Goal: Complete application form

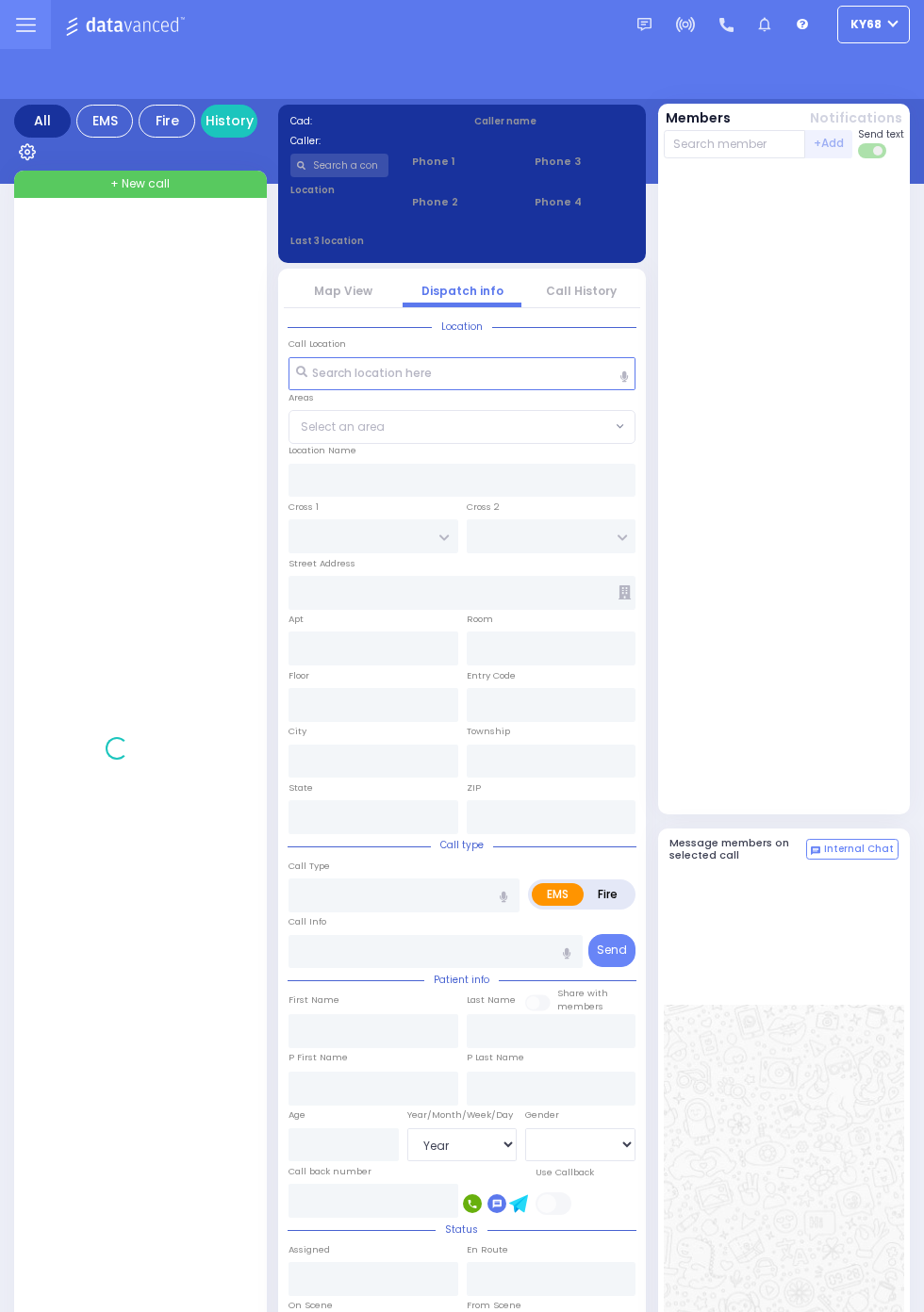
select select "Year"
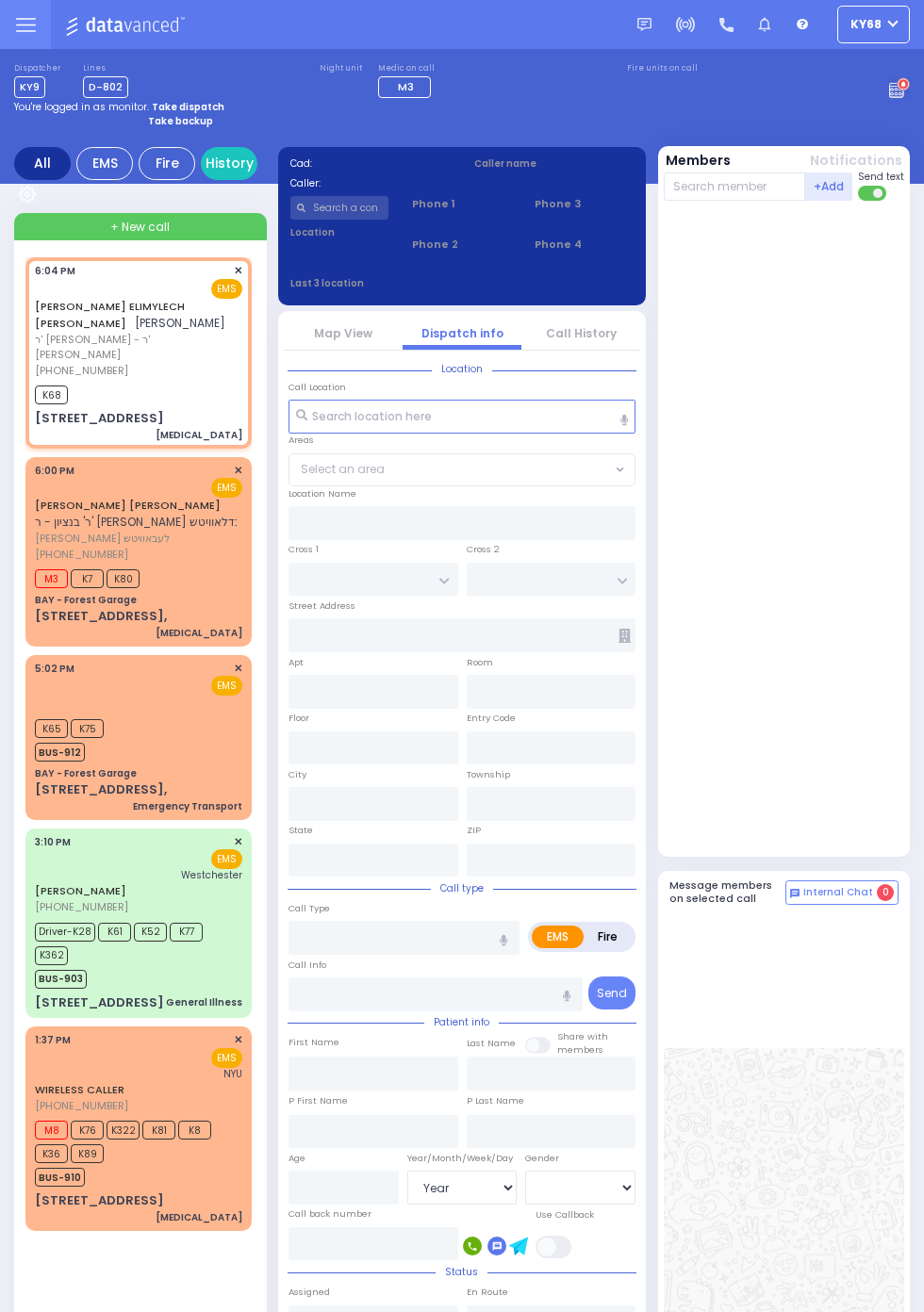
select select
type input "[MEDICAL_DATA]"
radio input "true"
type input "[PERSON_NAME] ELIMYLECH"
type input "GLUCK"
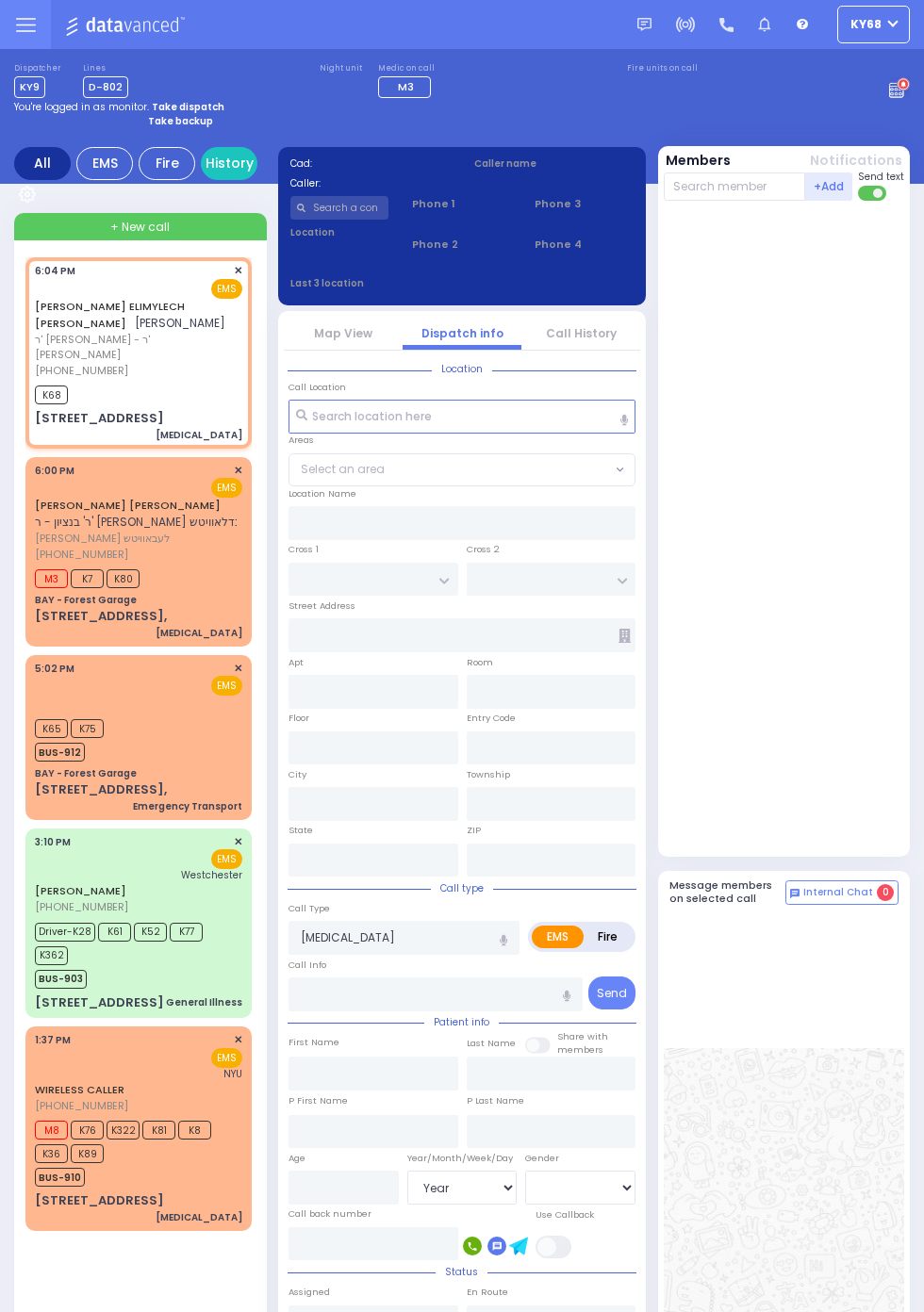
type input "2"
select select "Year"
select select "[DEMOGRAPHIC_DATA]"
type input "18:04"
type input "18:06"
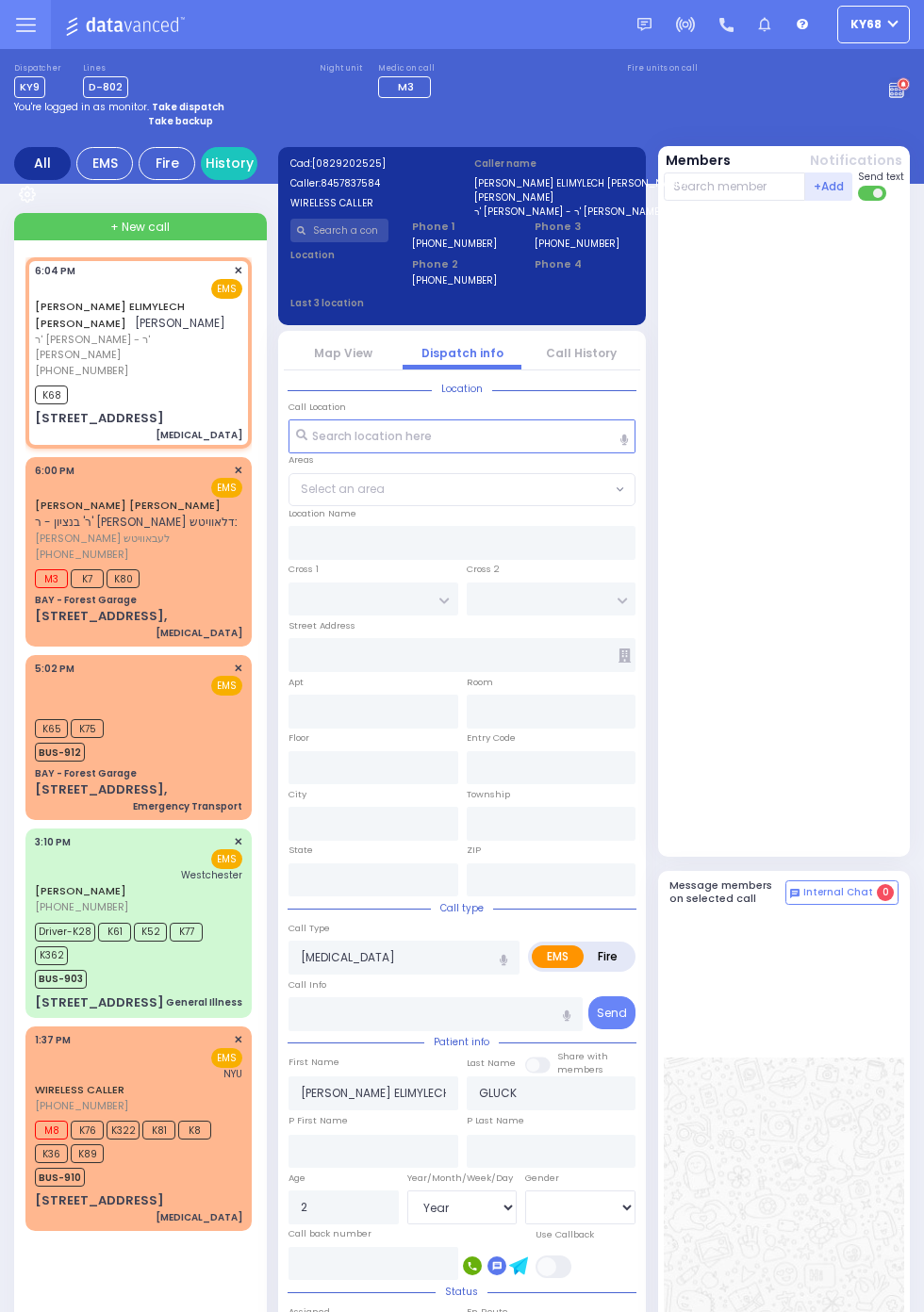
type input "DAVID WEIDER BLVD"
type input "9 KOZNITS RD"
type input "102"
type input "Kiryas Joel"
type input "[US_STATE]"
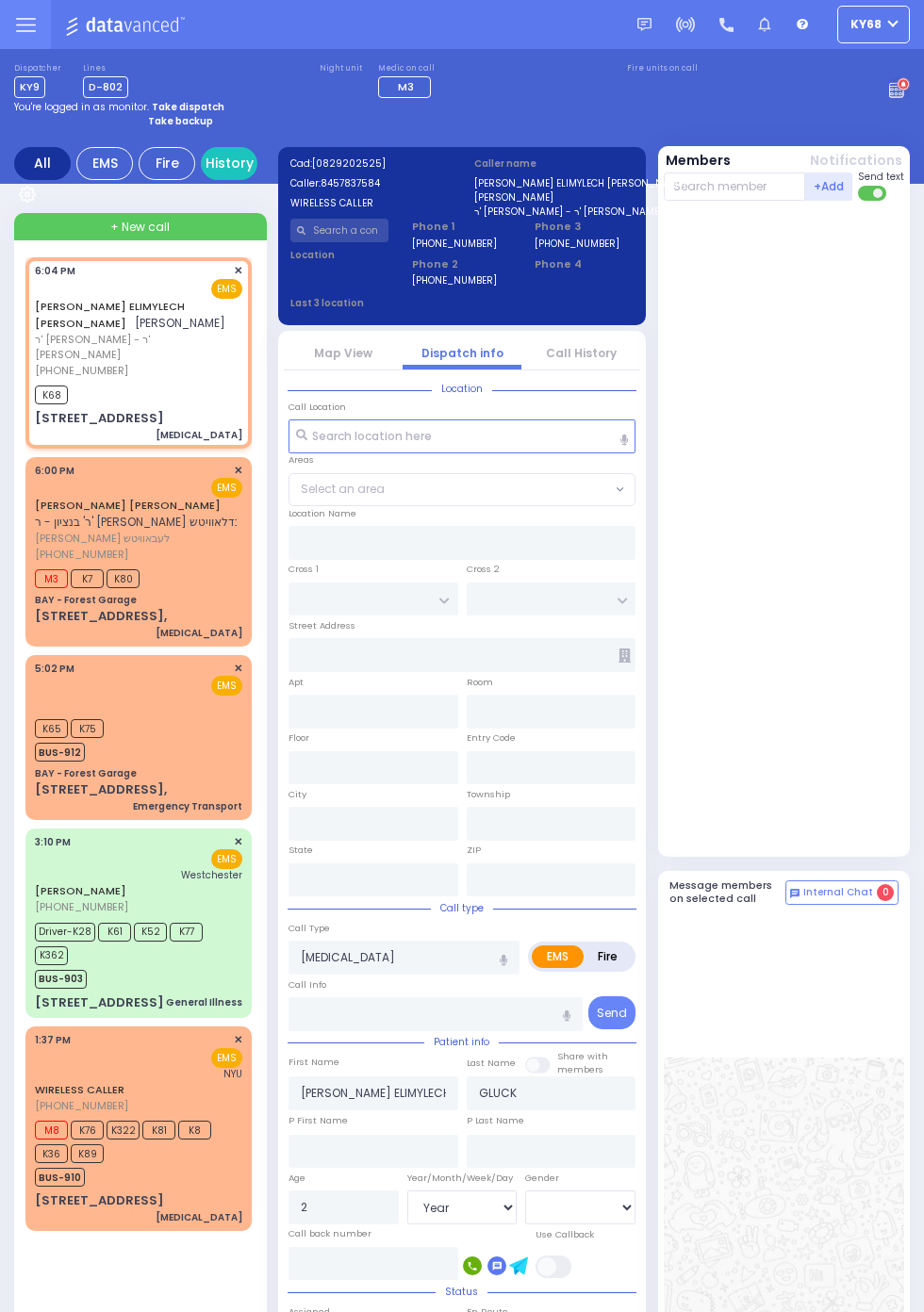
type input "10950"
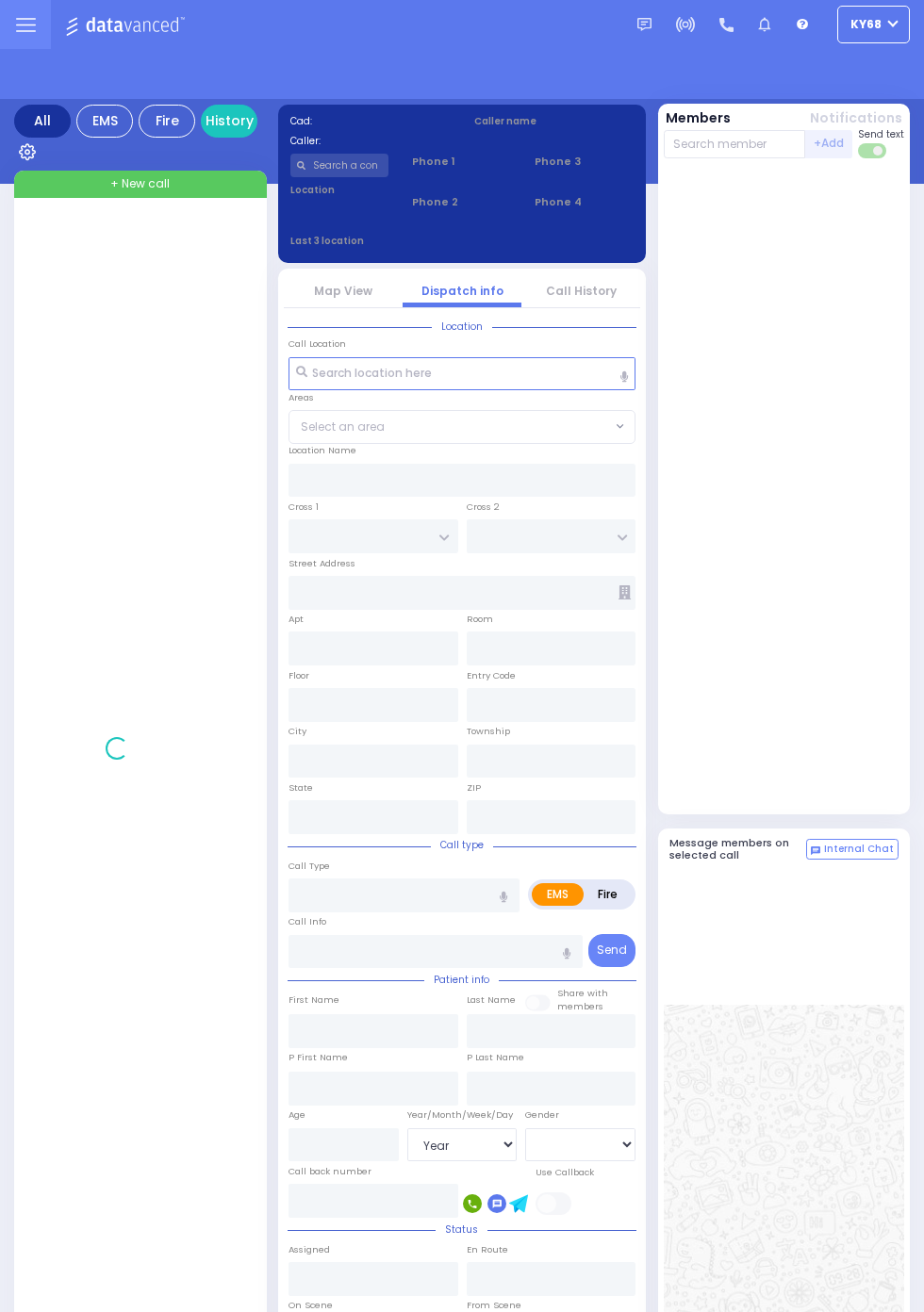
select select "Year"
select select "[DEMOGRAPHIC_DATA]"
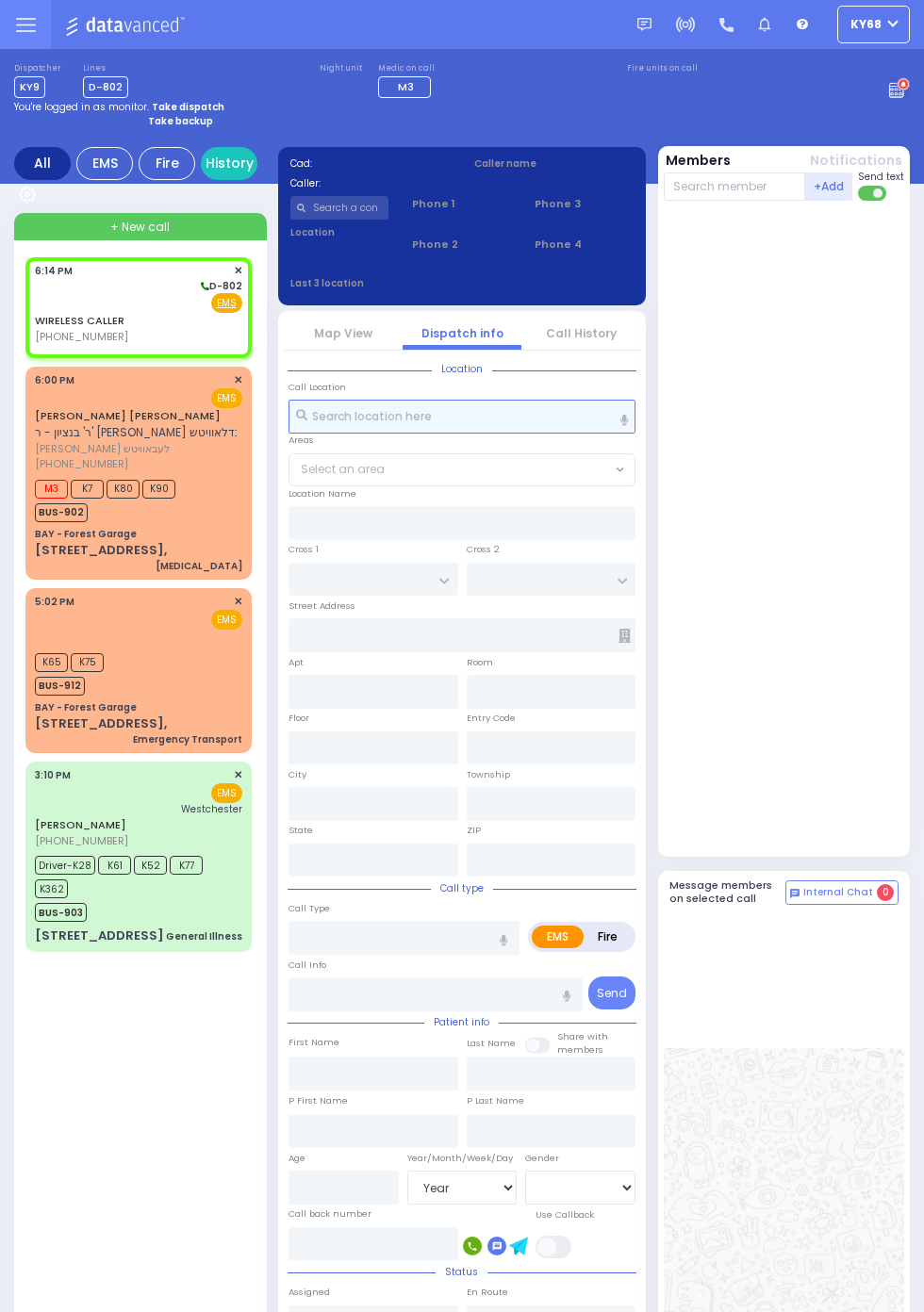
select select
radio input "true"
select select
type input "18:14"
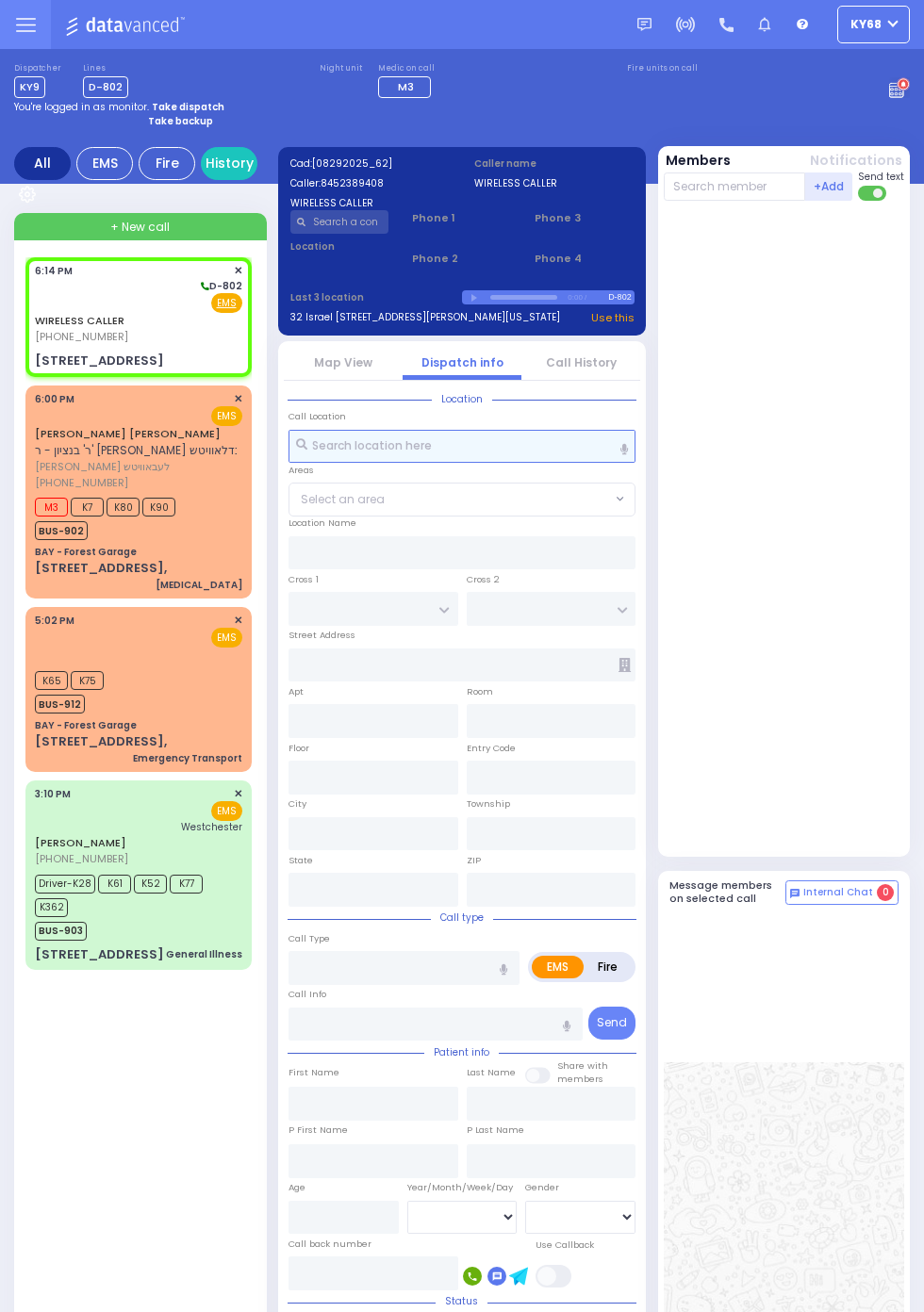
select select
radio input "true"
select select
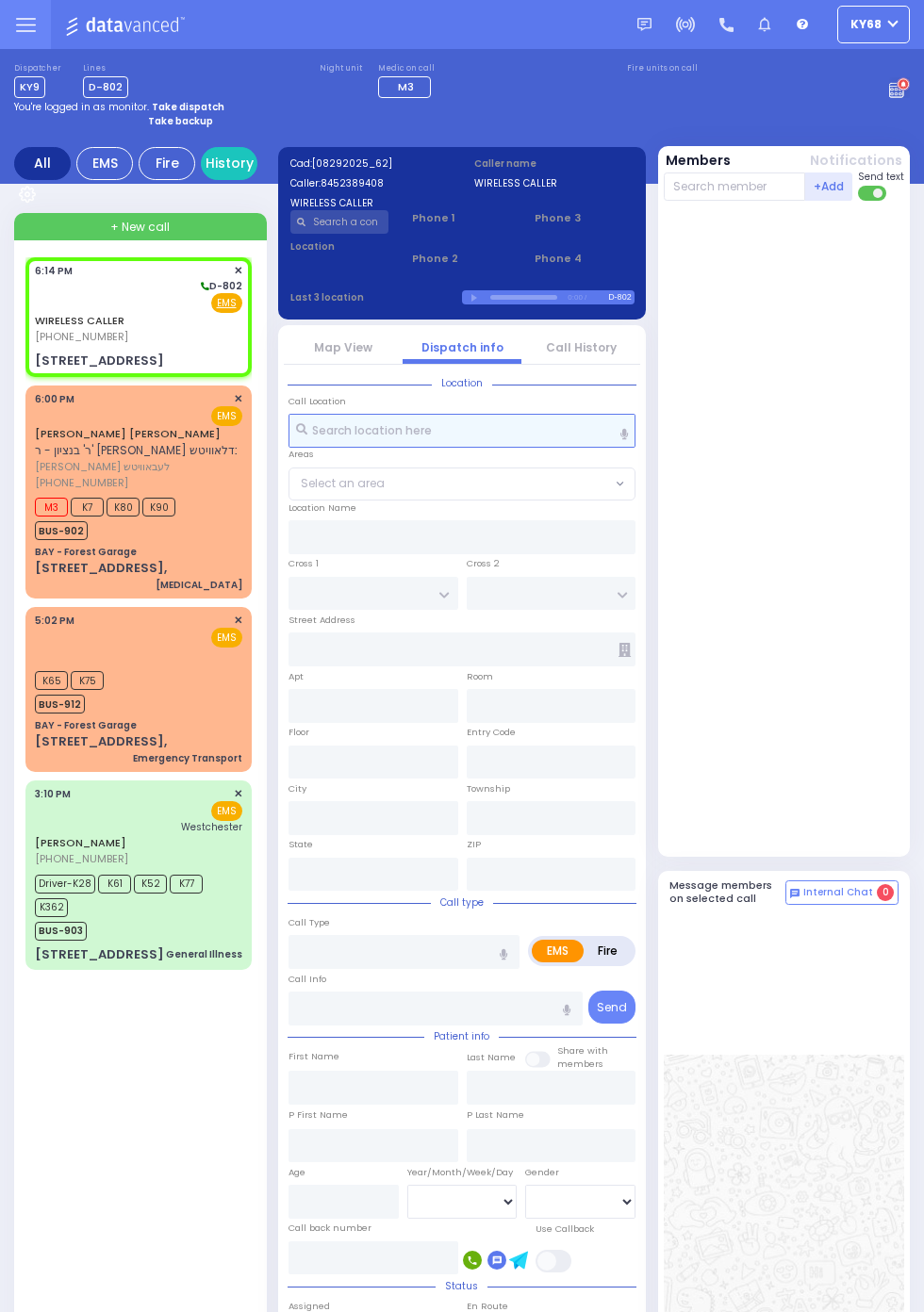
type input "[GEOGRAPHIC_DATA]"
type input "TOLTCHAV WAY"
type input "[STREET_ADDRESS]"
type input "Monroe"
type input "[US_STATE]"
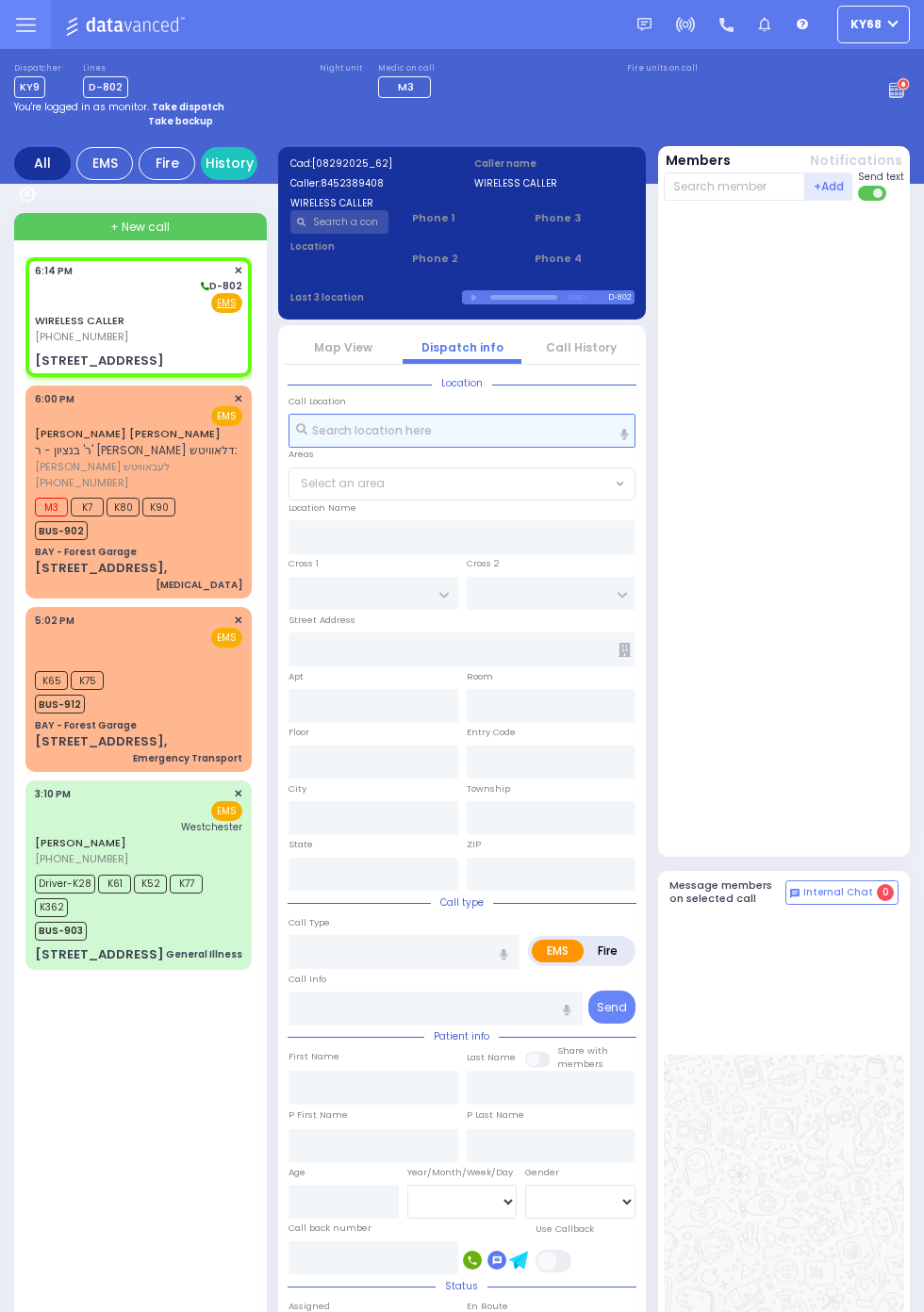
type input "10950"
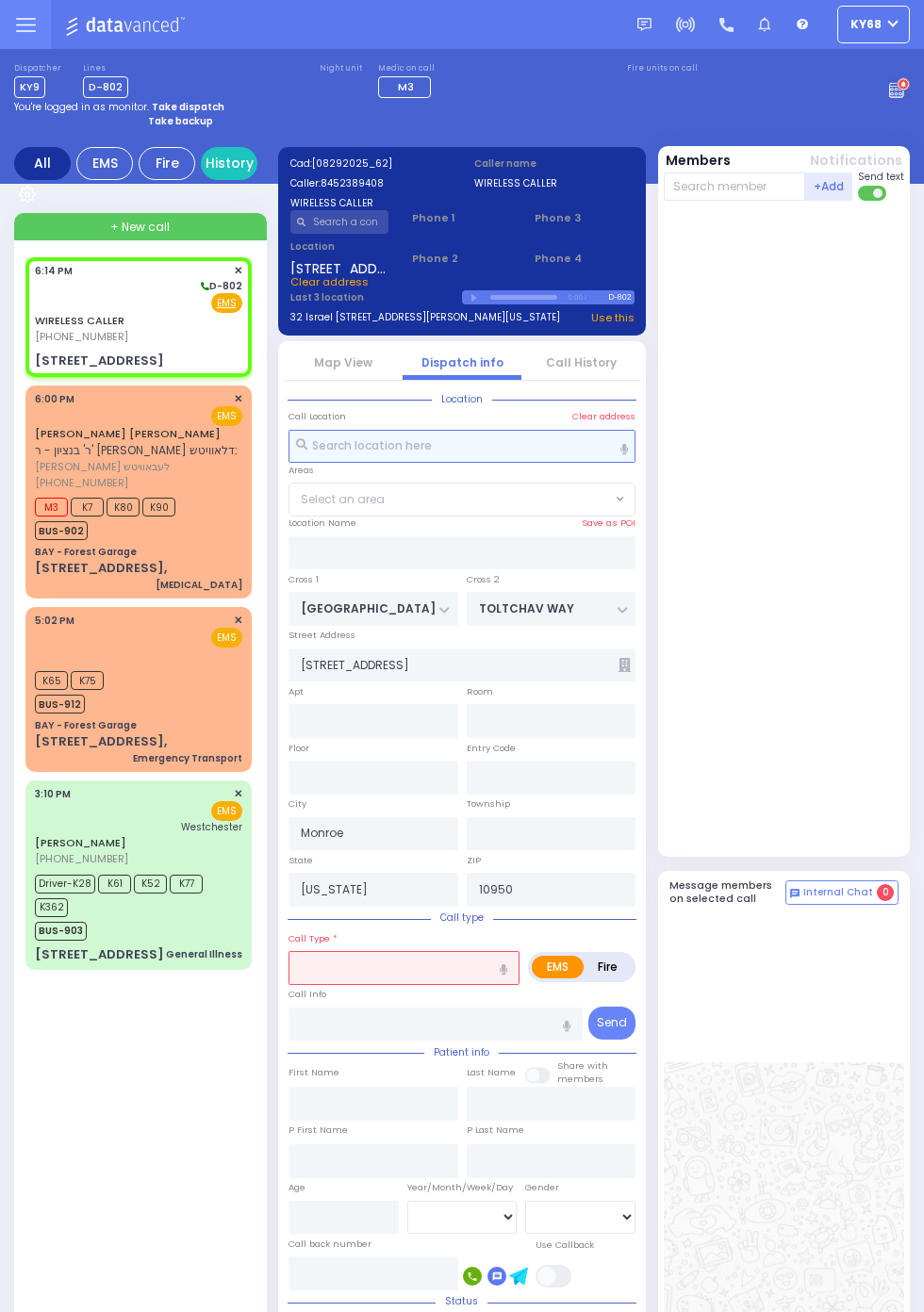
select select "BEIRECH MOSHE"
select select
radio input "true"
select select
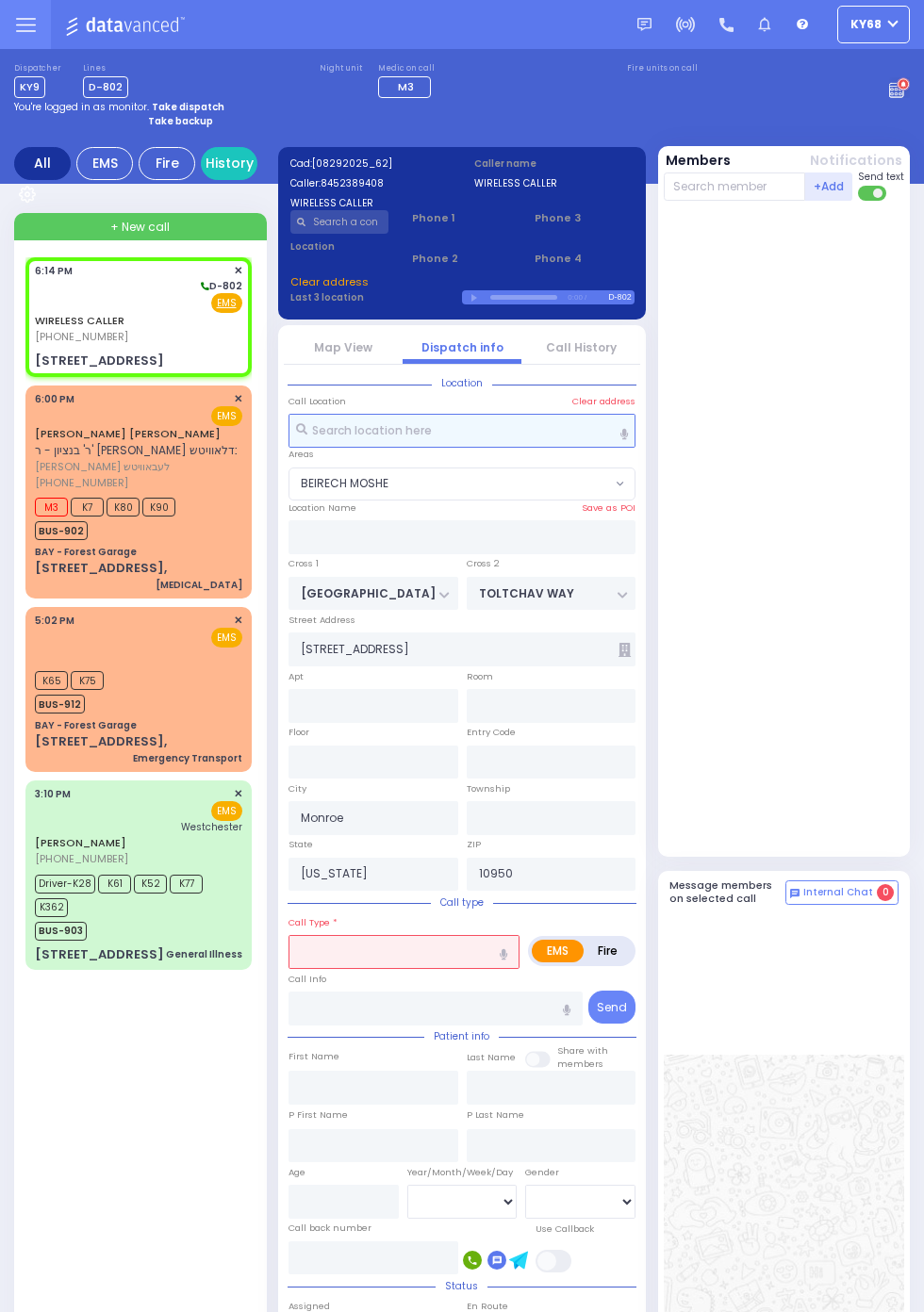
type input "001"
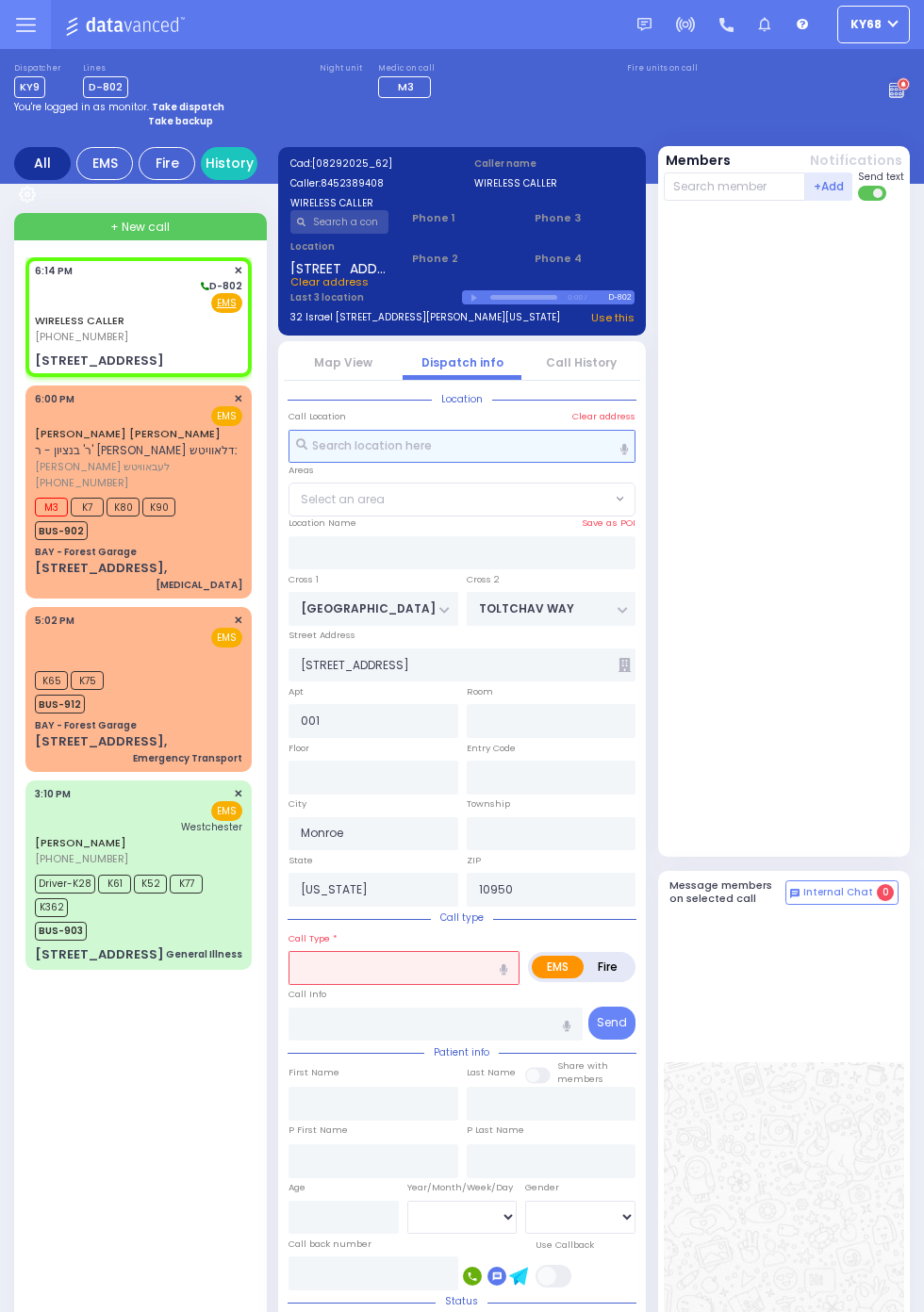
select select
radio input "true"
select select
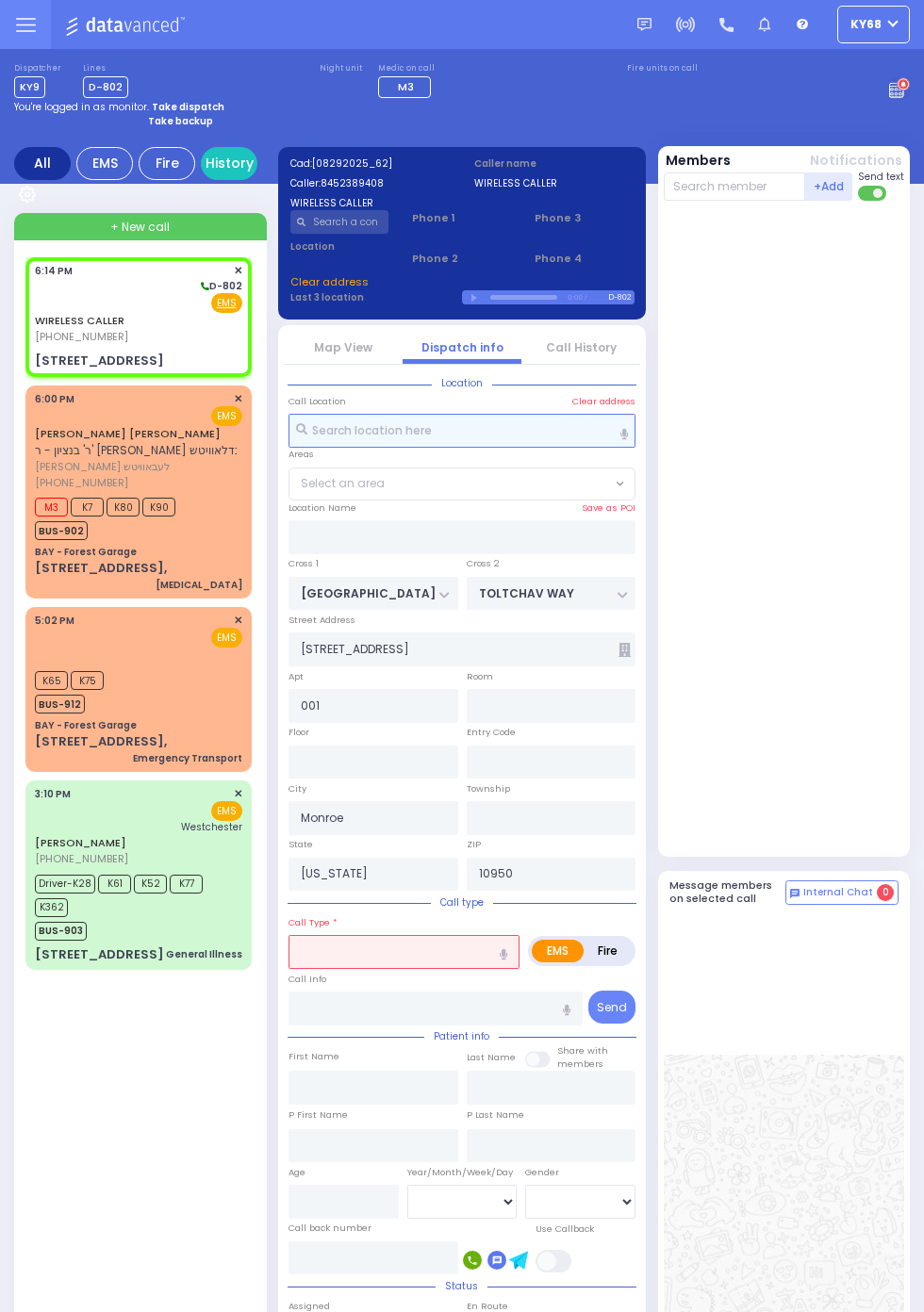
select select "BEIRECH MOSHE"
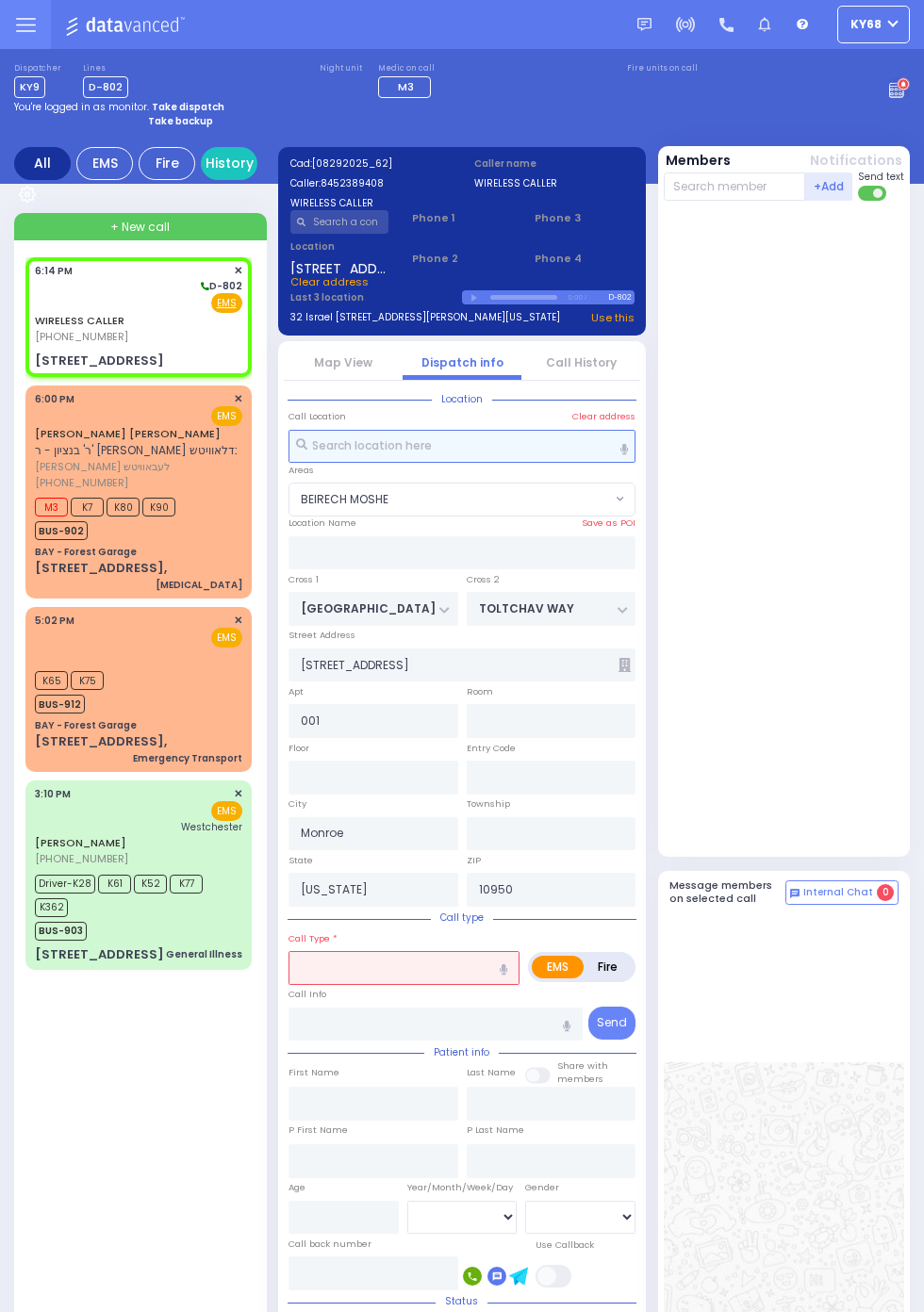
select select
radio input "true"
type input "30"
select select "Year"
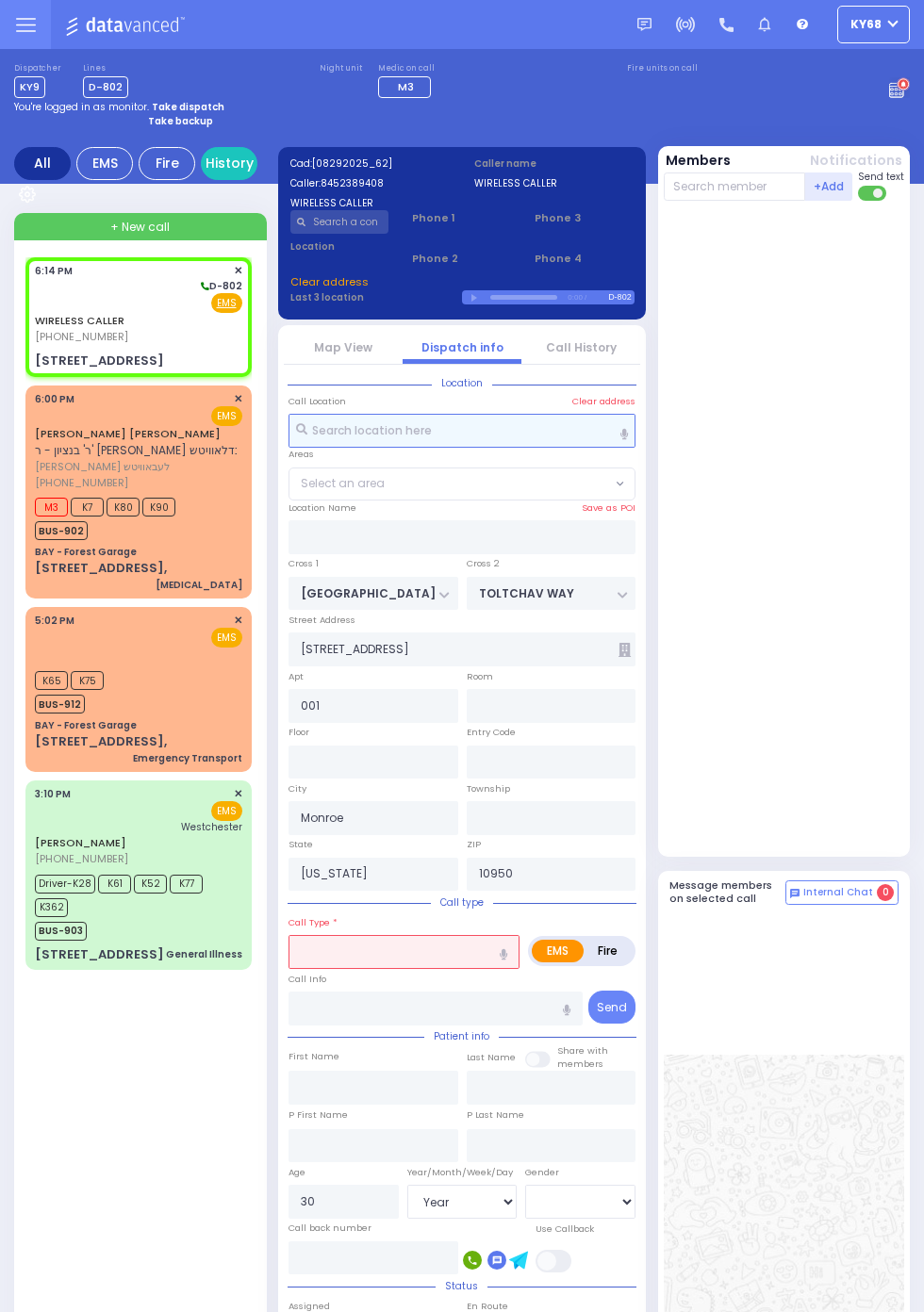
select select
radio input "true"
select select "Year"
select select "BEIRECH MOSHE"
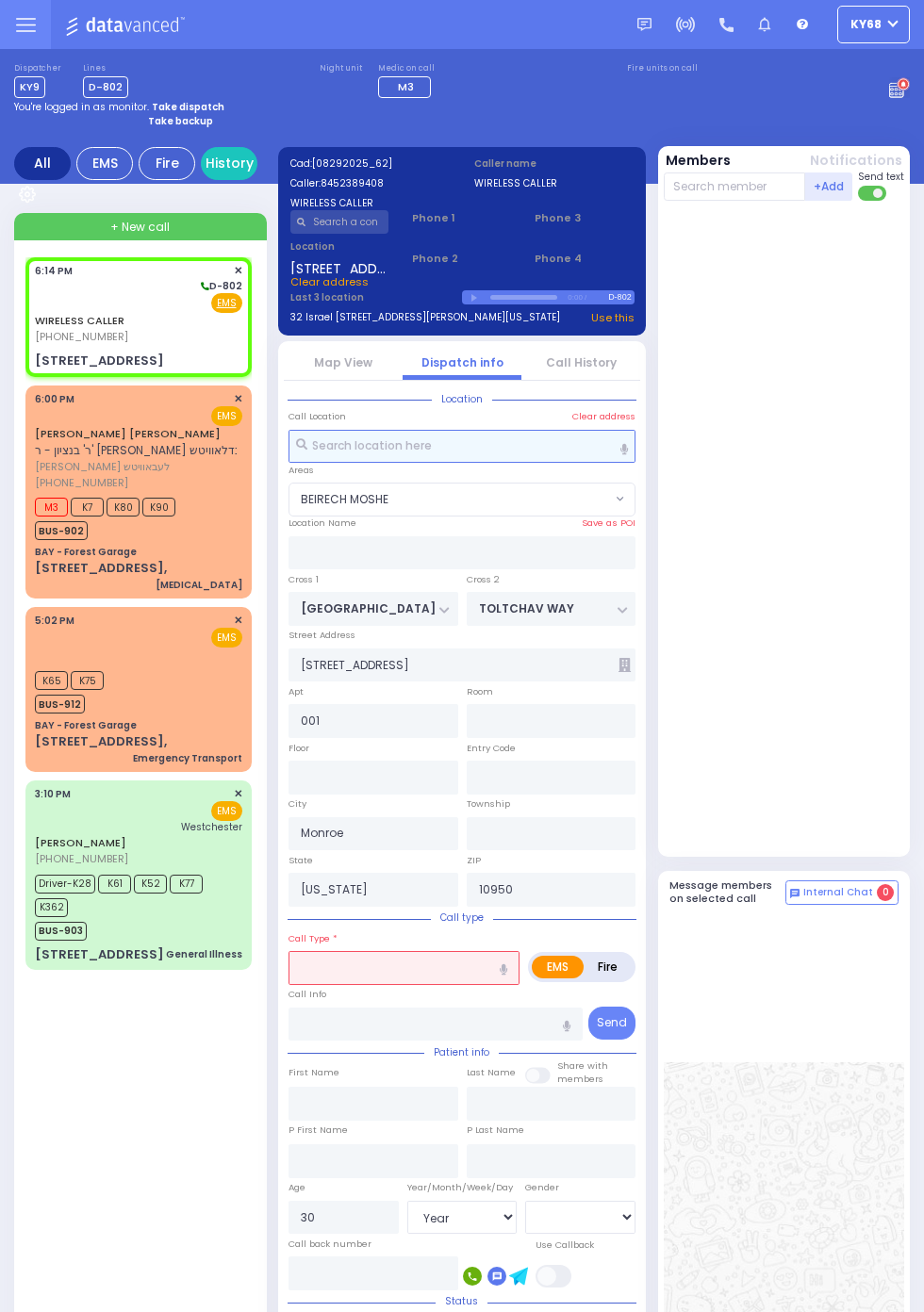
select select
radio input "true"
select select "Year"
select select "[DEMOGRAPHIC_DATA]"
select select "BEIRECH MOSHE"
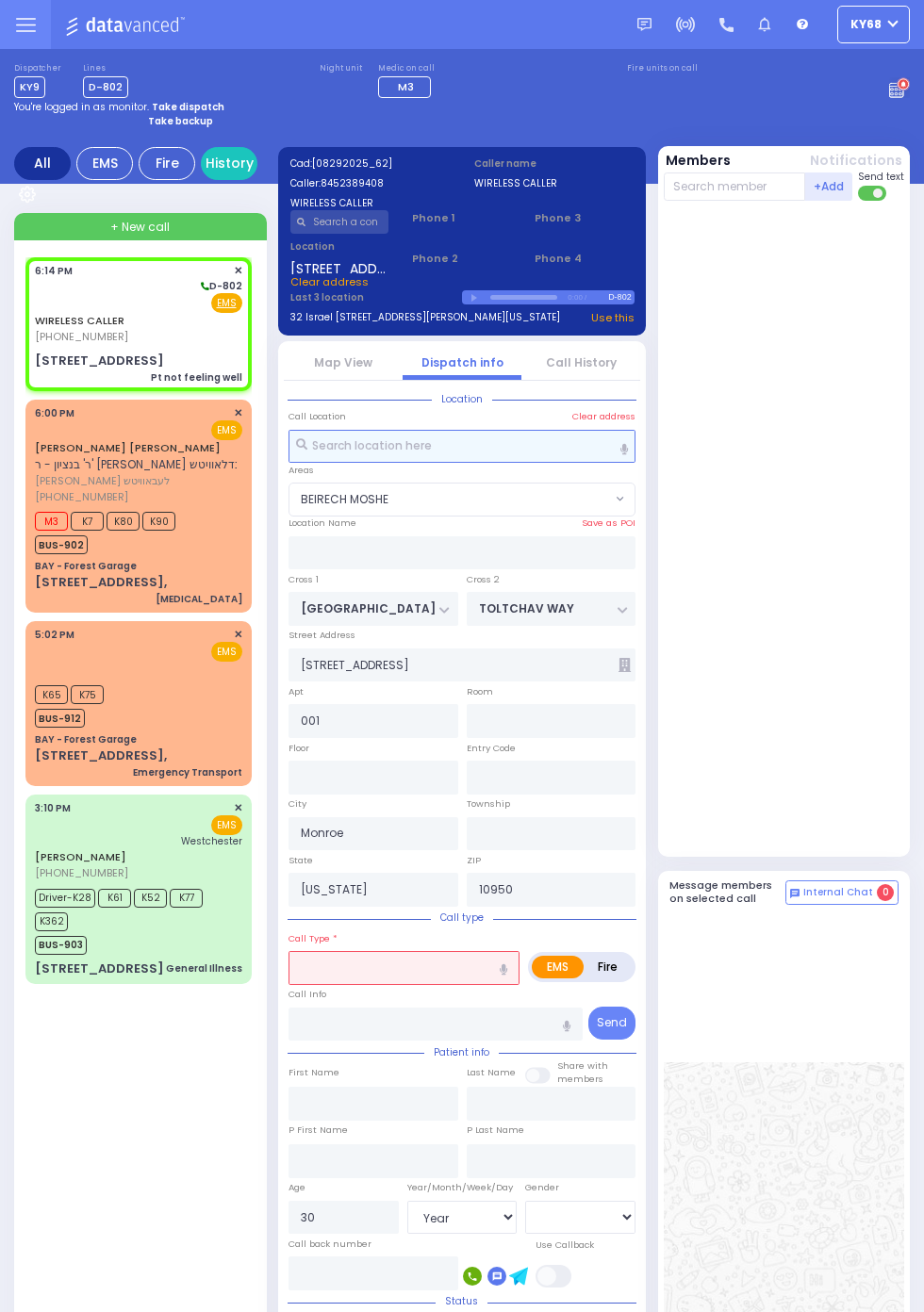
select select
type input "Pt not feeling well"
radio input "true"
select select "Year"
select select "[DEMOGRAPHIC_DATA]"
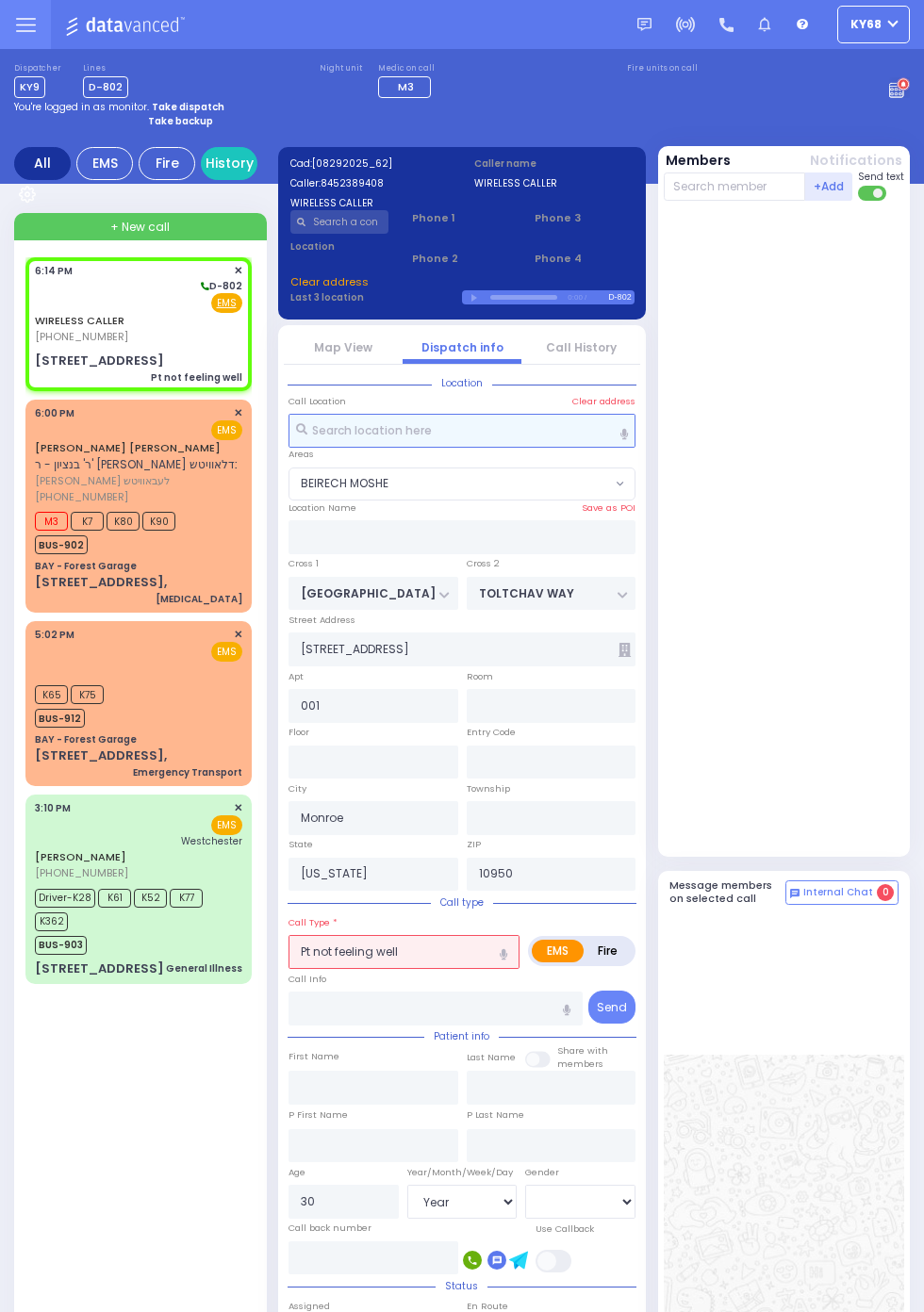
select select "BEIRECH MOSHE"
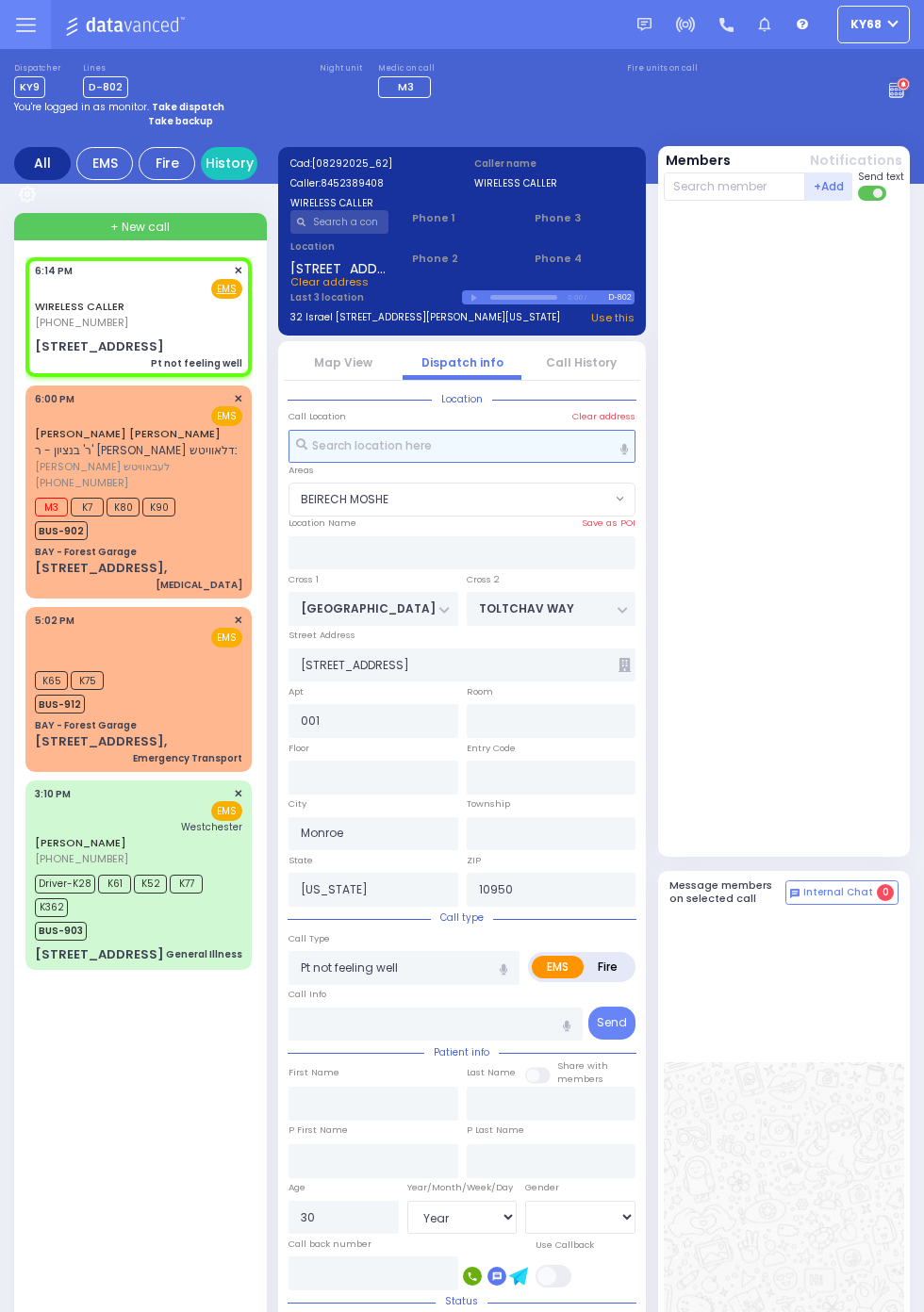
select select
radio input "true"
select select "Year"
select select "[DEMOGRAPHIC_DATA]"
select select "BEIRECH MOSHE"
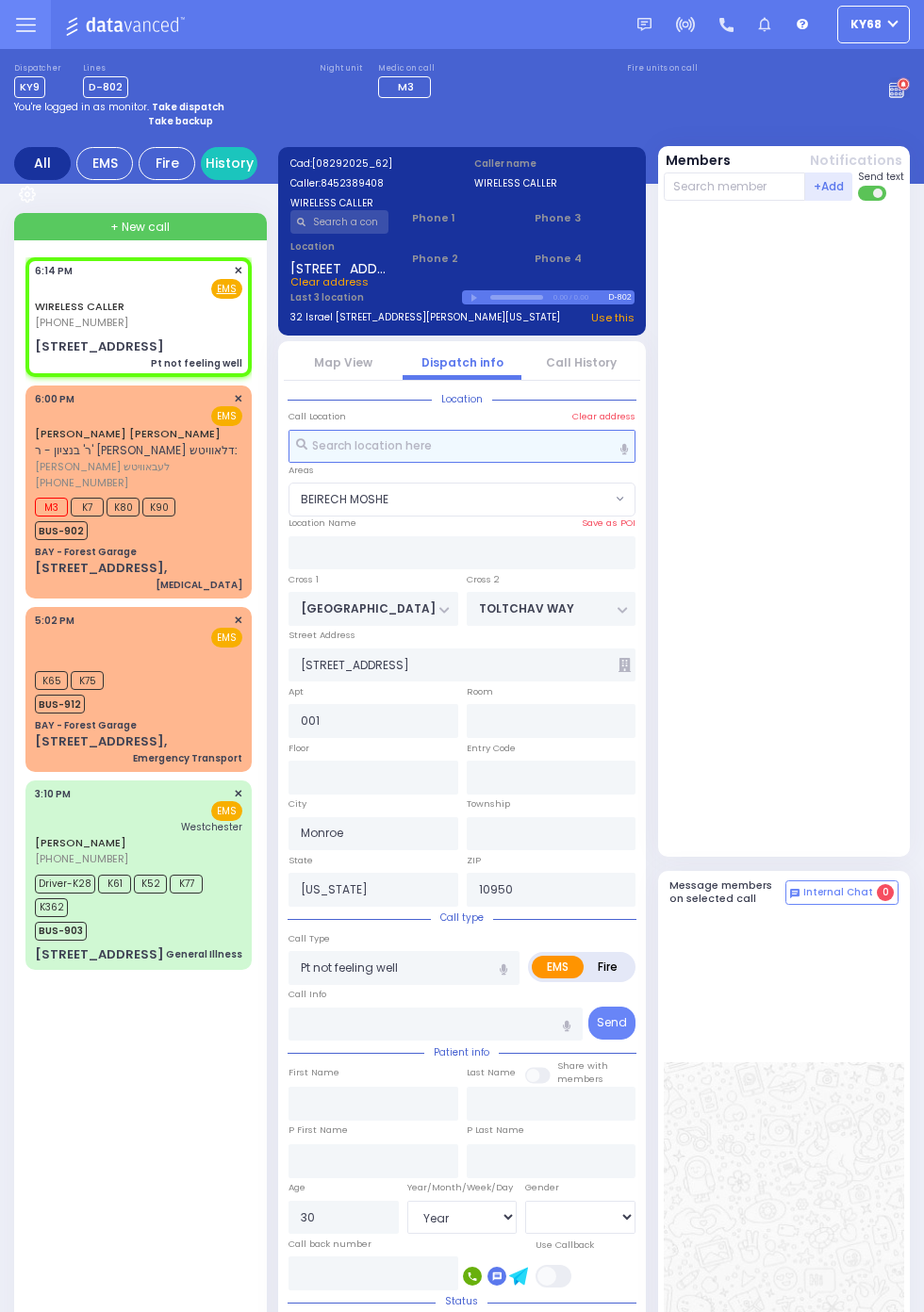
select select
radio input "true"
select select "Year"
select select "[DEMOGRAPHIC_DATA]"
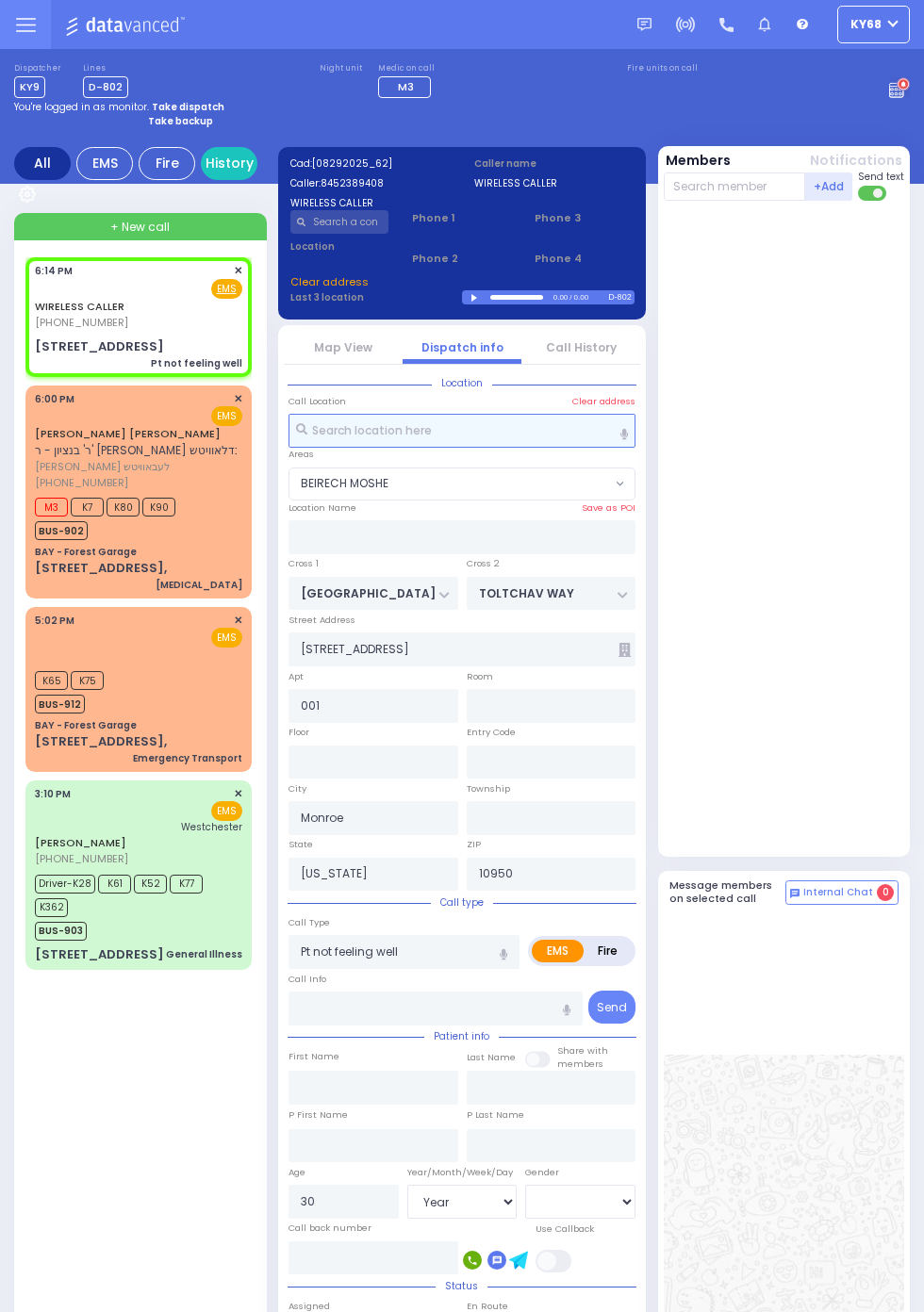
select select "BEIRECH MOSHE"
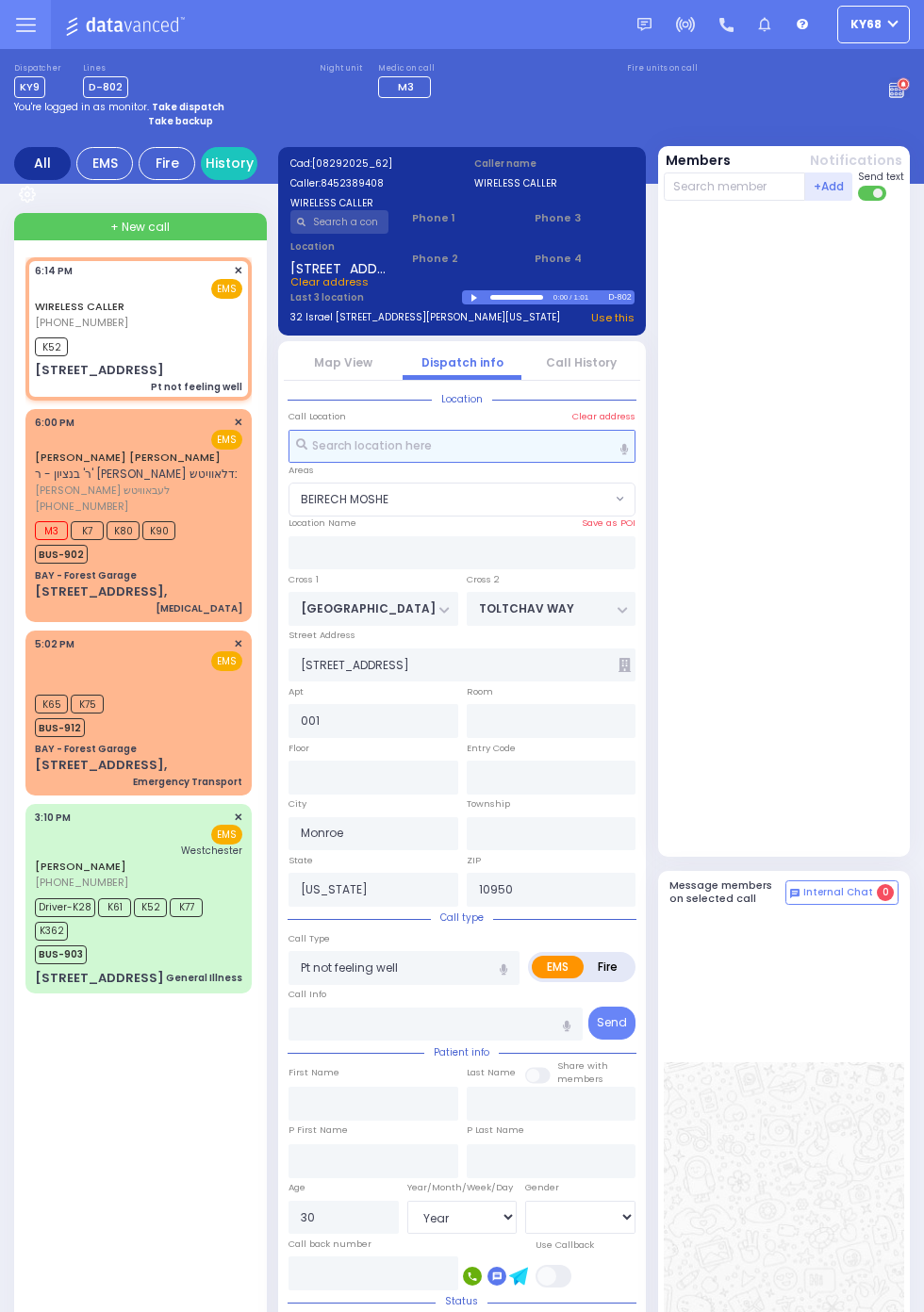
select select
radio input "true"
select select "Year"
select select "[DEMOGRAPHIC_DATA]"
type input "18:15"
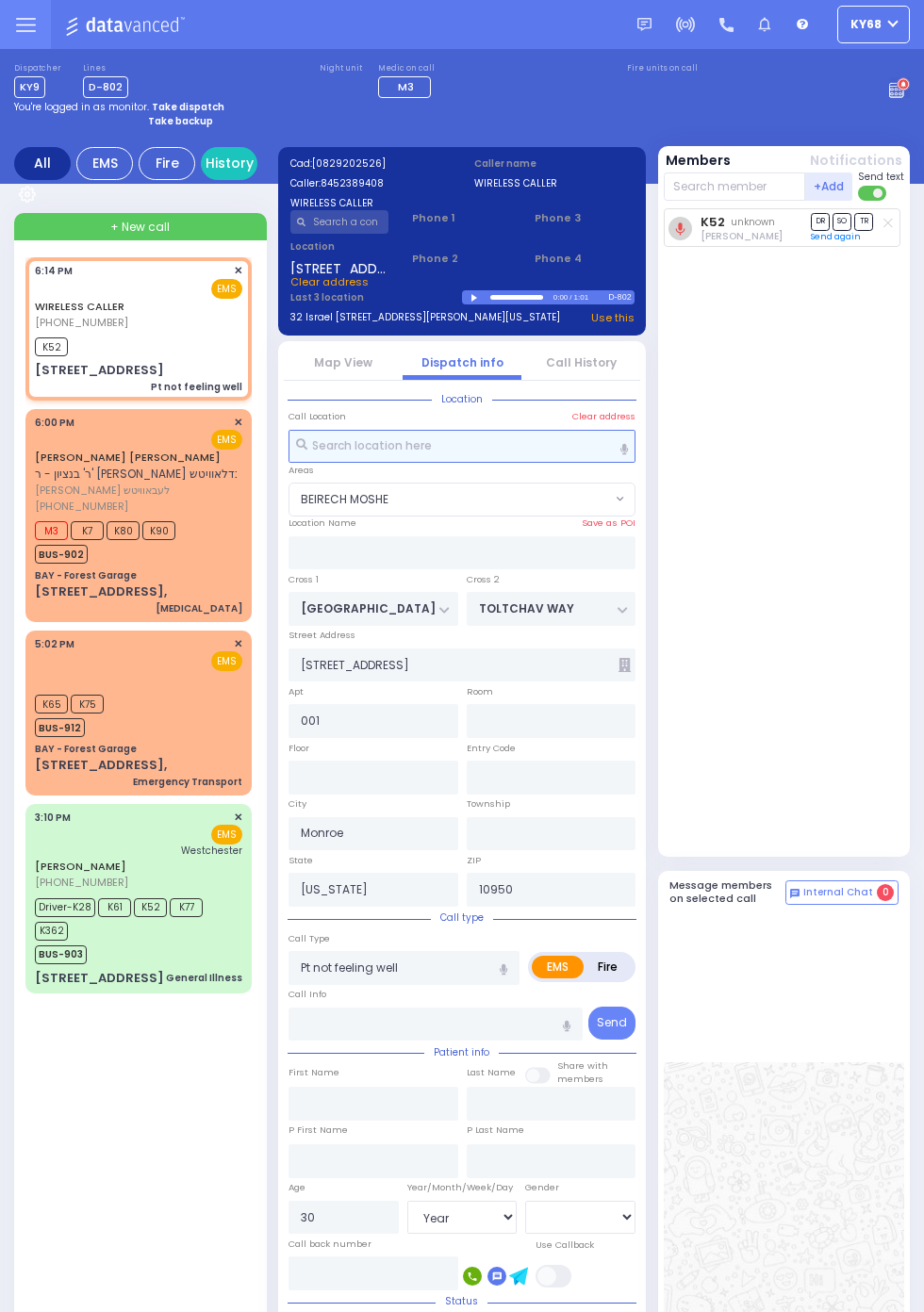
select select "BEIRECH MOSHE"
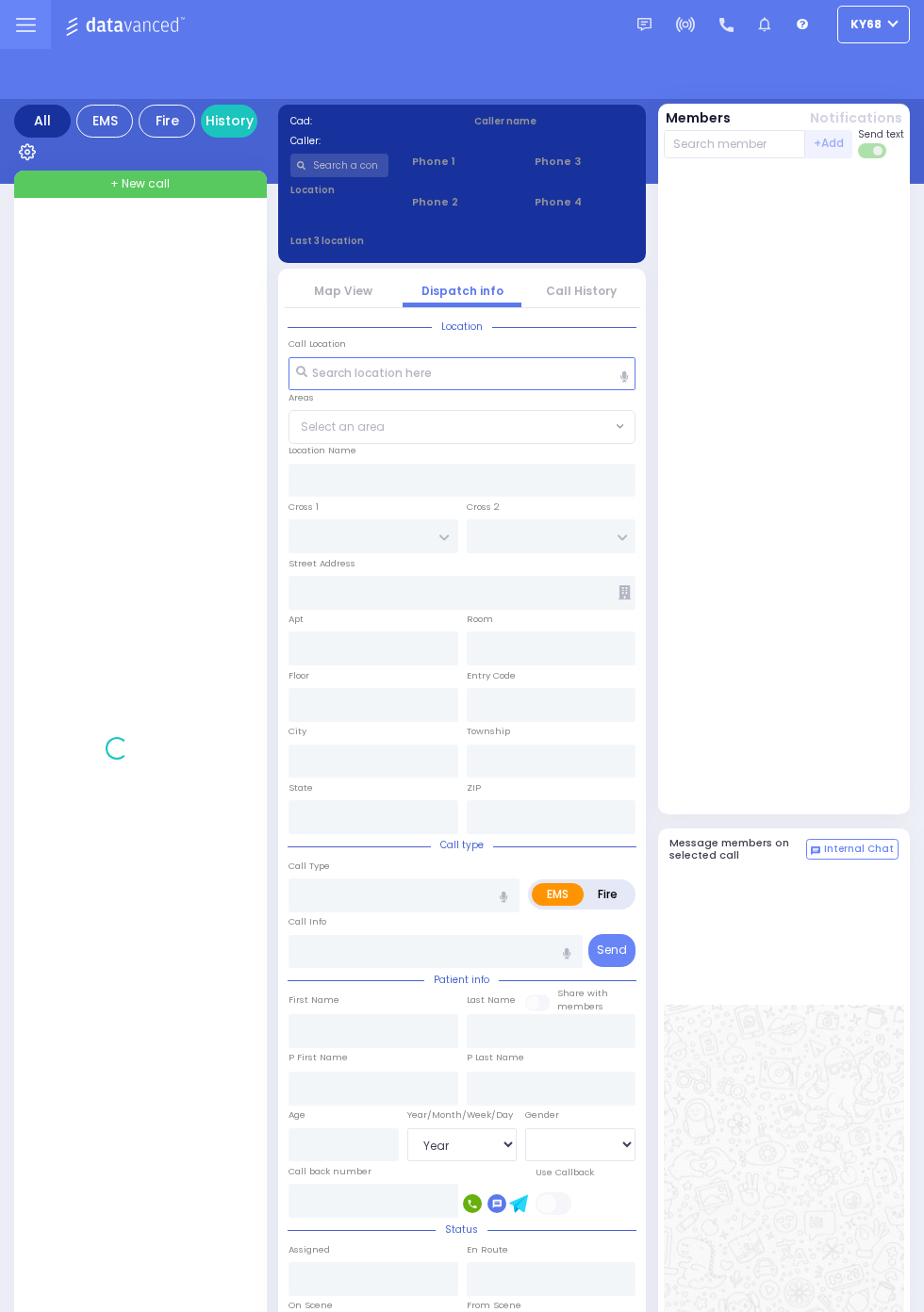
select select "Year"
select select "[DEMOGRAPHIC_DATA]"
select select "Year"
select select "[DEMOGRAPHIC_DATA]"
